Goal: Task Accomplishment & Management: Manage account settings

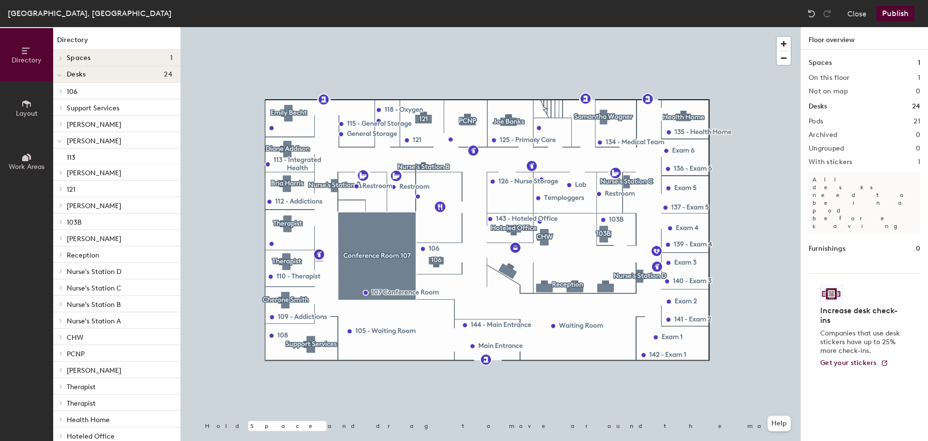
click at [821, 107] on h1 "Desks" at bounding box center [818, 106] width 18 height 11
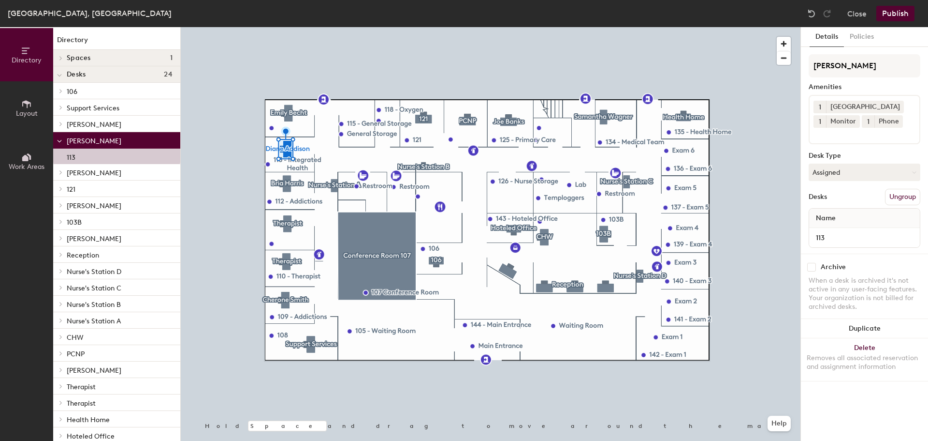
click at [96, 138] on span "[PERSON_NAME]" at bounding box center [94, 141] width 55 height 8
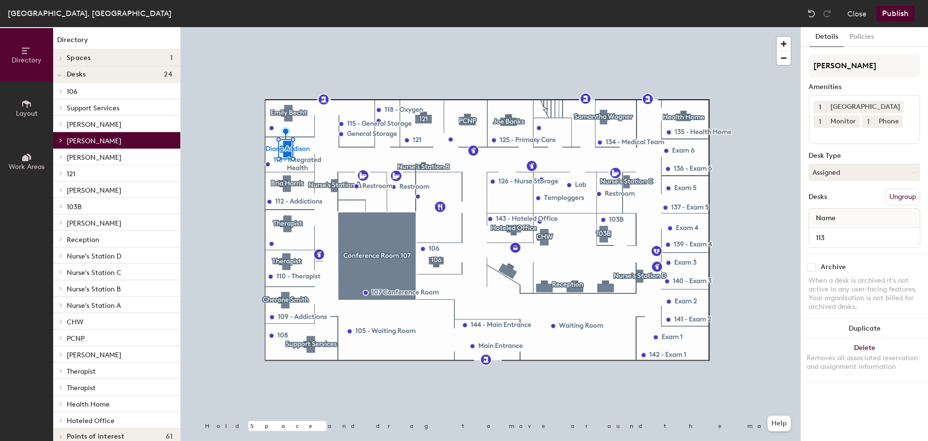
click at [94, 139] on span "[PERSON_NAME]" at bounding box center [94, 141] width 55 height 8
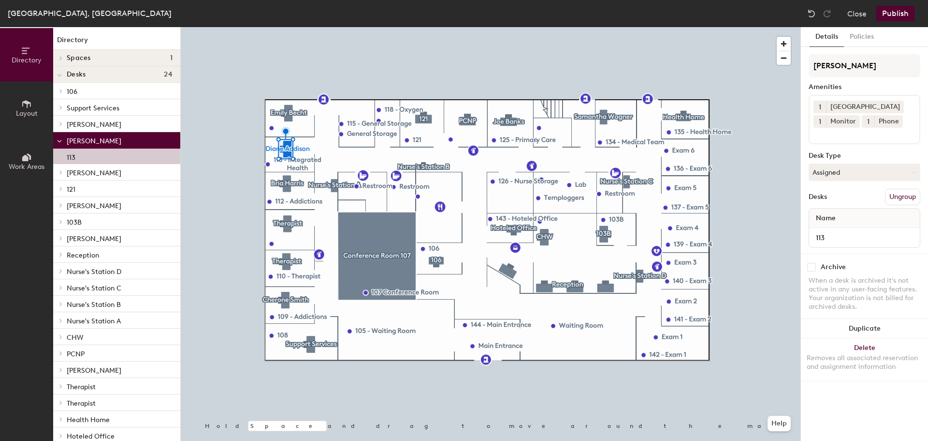
click at [77, 156] on div "113" at bounding box center [116, 155] width 127 height 15
click at [71, 156] on p "113" at bounding box center [71, 155] width 9 height 11
click at [878, 347] on button "Delete Removes all associated reservation and assignment information" at bounding box center [864, 359] width 127 height 43
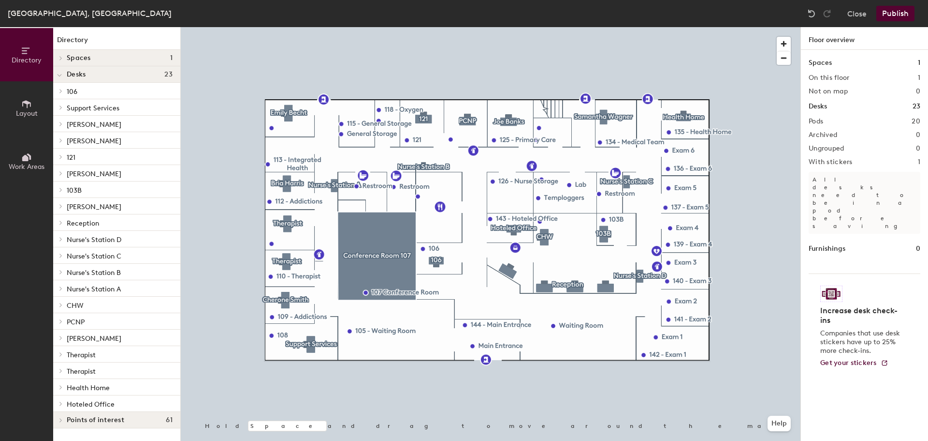
click at [898, 17] on button "Publish" at bounding box center [896, 13] width 38 height 15
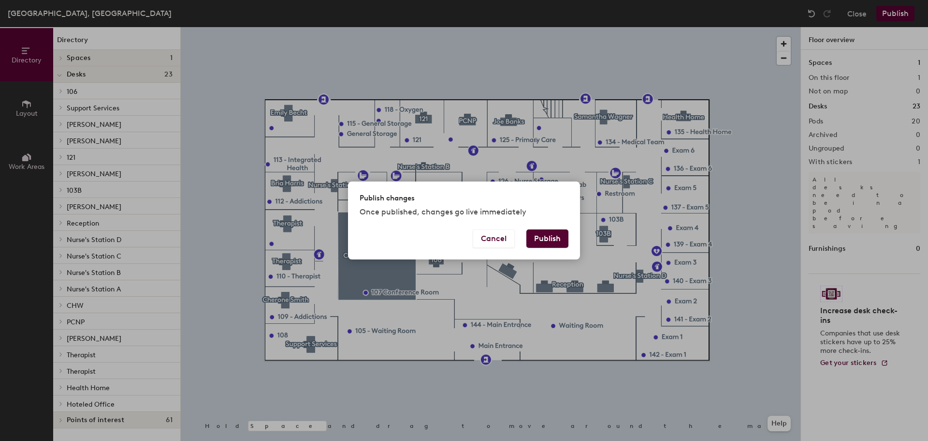
click at [560, 244] on button "Publish" at bounding box center [548, 238] width 42 height 18
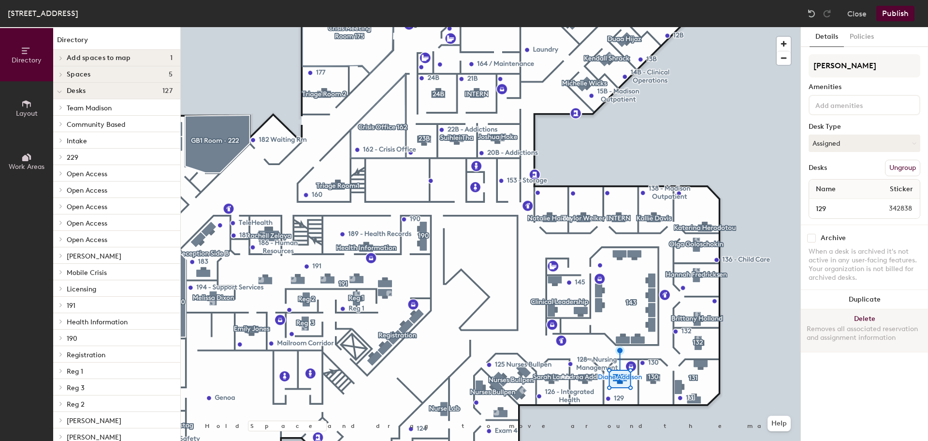
click at [879, 315] on button "Delete Removes all associated reservation and assignment information" at bounding box center [864, 330] width 127 height 43
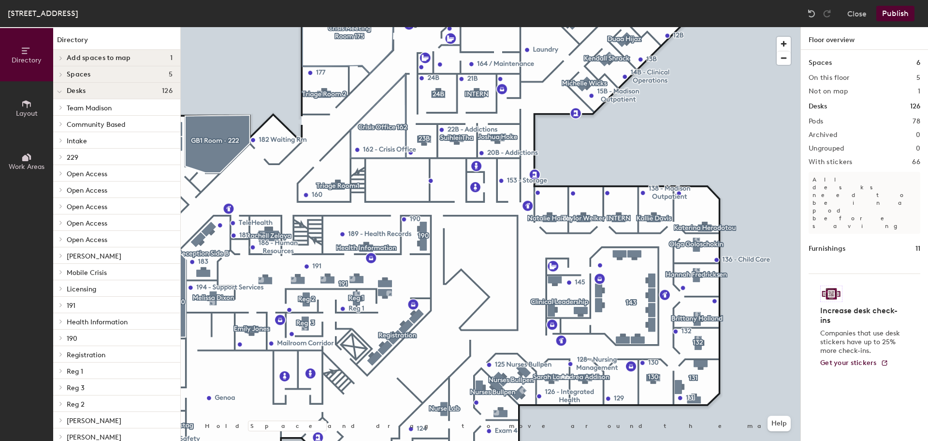
click at [899, 15] on button "Publish" at bounding box center [896, 13] width 38 height 15
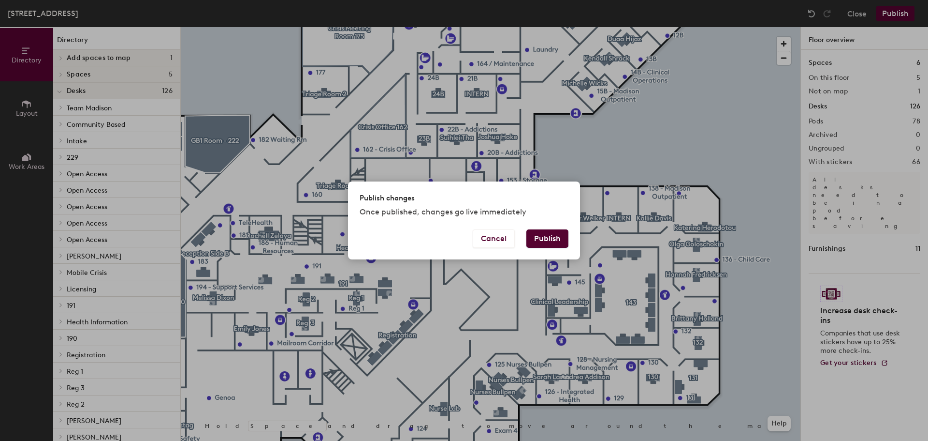
click at [541, 237] on button "Publish" at bounding box center [548, 238] width 42 height 18
